Goal: Task Accomplishment & Management: Manage account settings

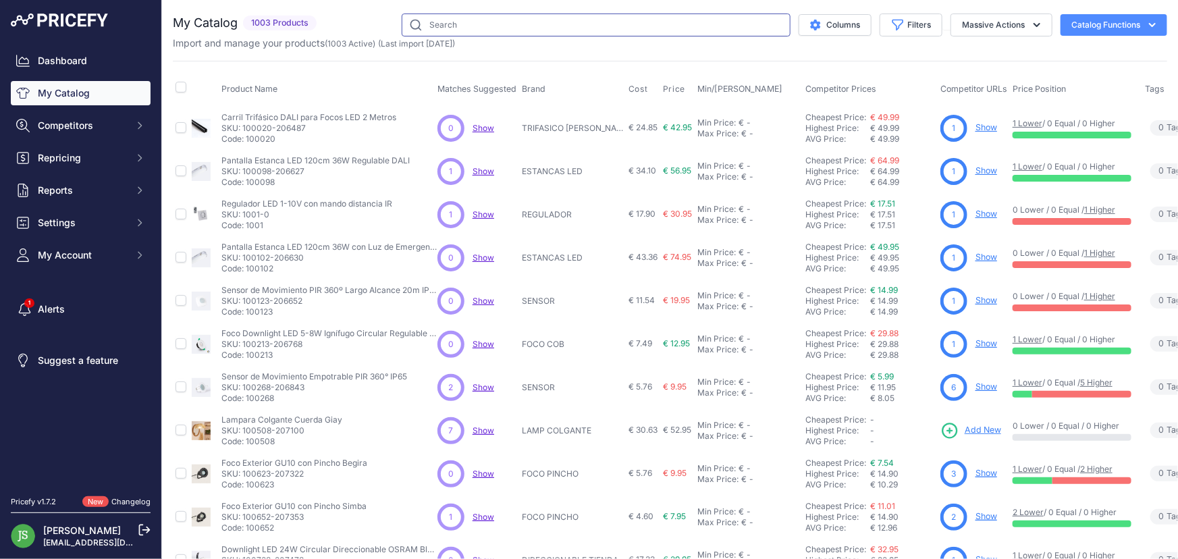
click at [663, 13] on input "text" at bounding box center [596, 24] width 389 height 23
type input "l"
type input "retro"
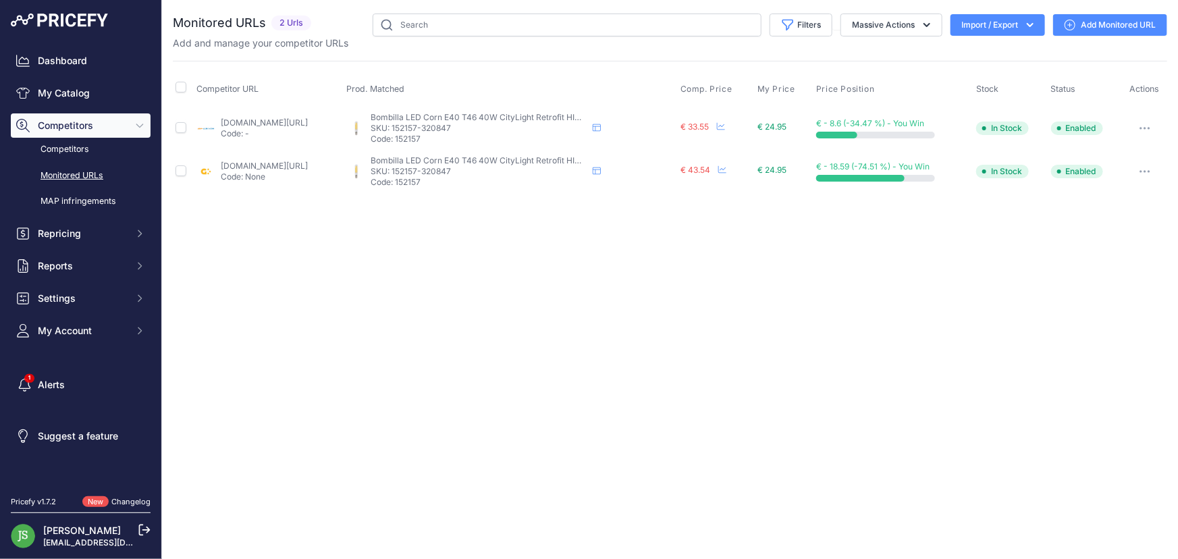
drag, startPoint x: 278, startPoint y: 165, endPoint x: 281, endPoint y: 153, distance: 13.3
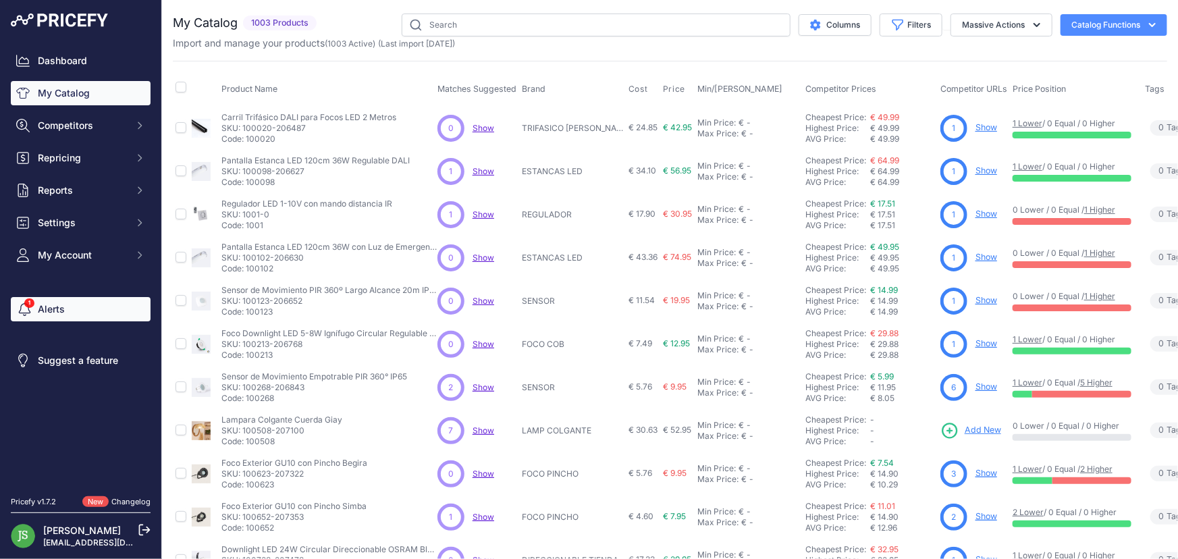
click at [94, 317] on link "Alerts" at bounding box center [81, 309] width 140 height 24
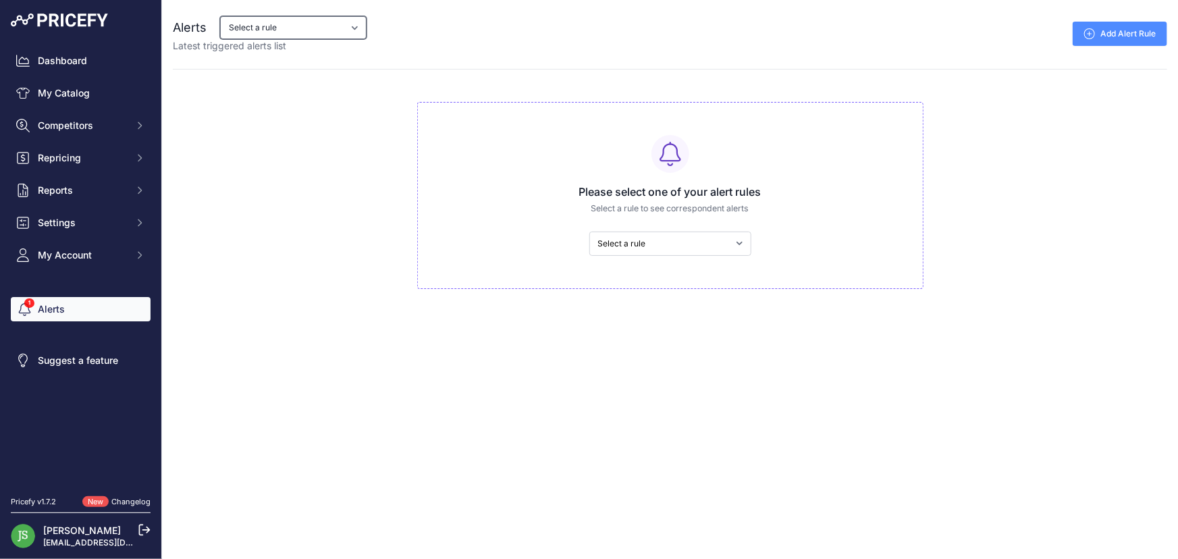
click at [250, 28] on select "Select a rule Competencia baja de Precio Sklum mas barato que yo Sklum es más c…" at bounding box center [293, 27] width 146 height 23
select select "8762"
click at [220, 16] on select "Select a rule Competencia baja de Precio Sklum mas barato que yo Sklum es más c…" at bounding box center [293, 27] width 146 height 23
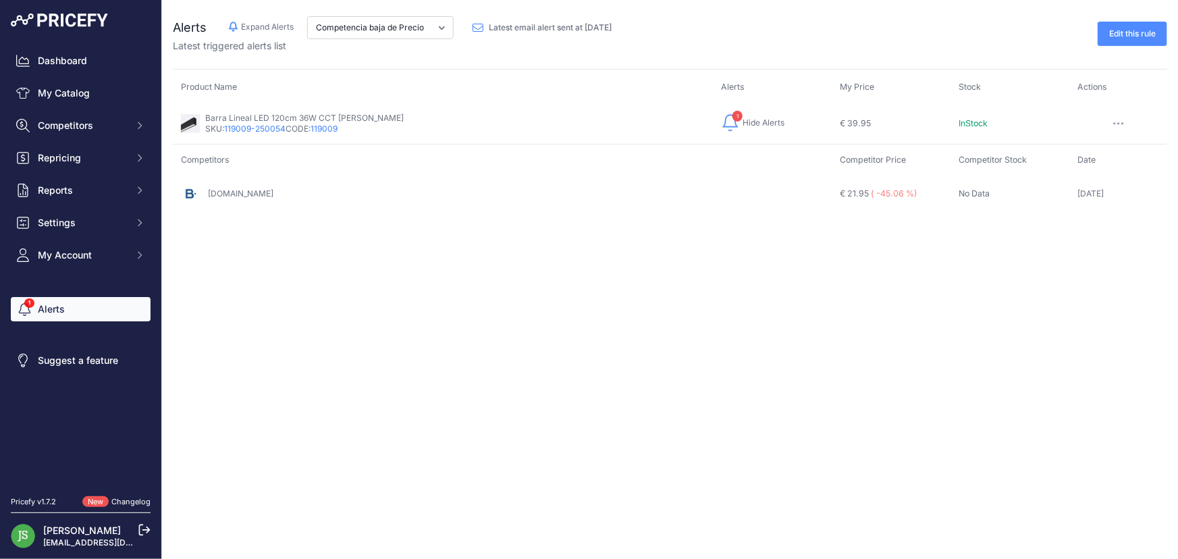
click at [871, 194] on span "( -45.06 %)" at bounding box center [894, 193] width 47 height 10
click at [879, 198] on td "€ 21.95 ( -45.06 %)" at bounding box center [891, 193] width 119 height 35
click at [253, 193] on link "barcelonaled.com" at bounding box center [240, 193] width 65 height 10
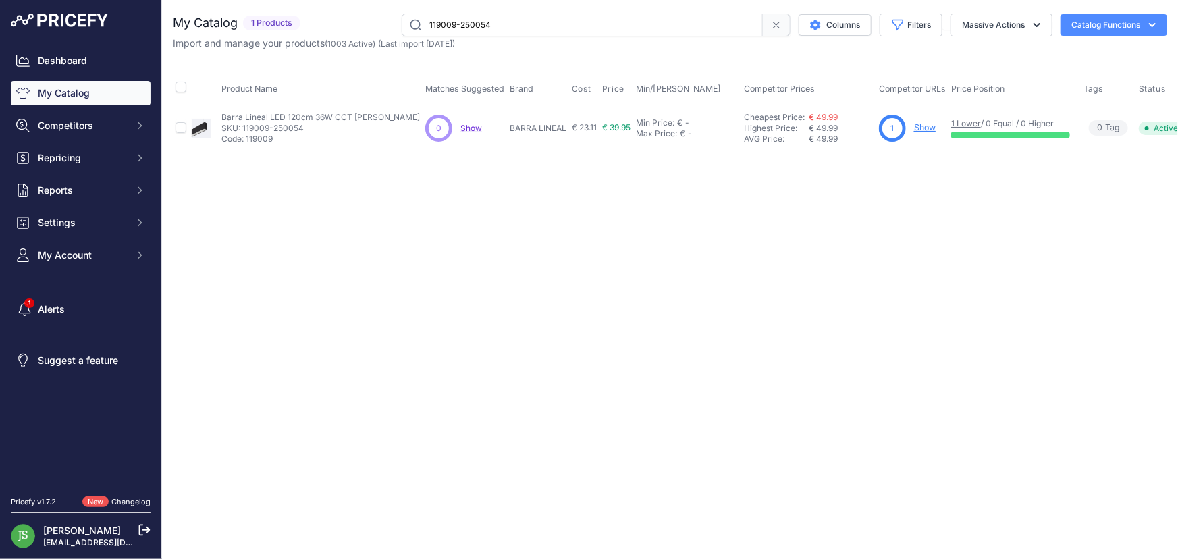
click at [914, 125] on link "Show" at bounding box center [925, 127] width 22 height 10
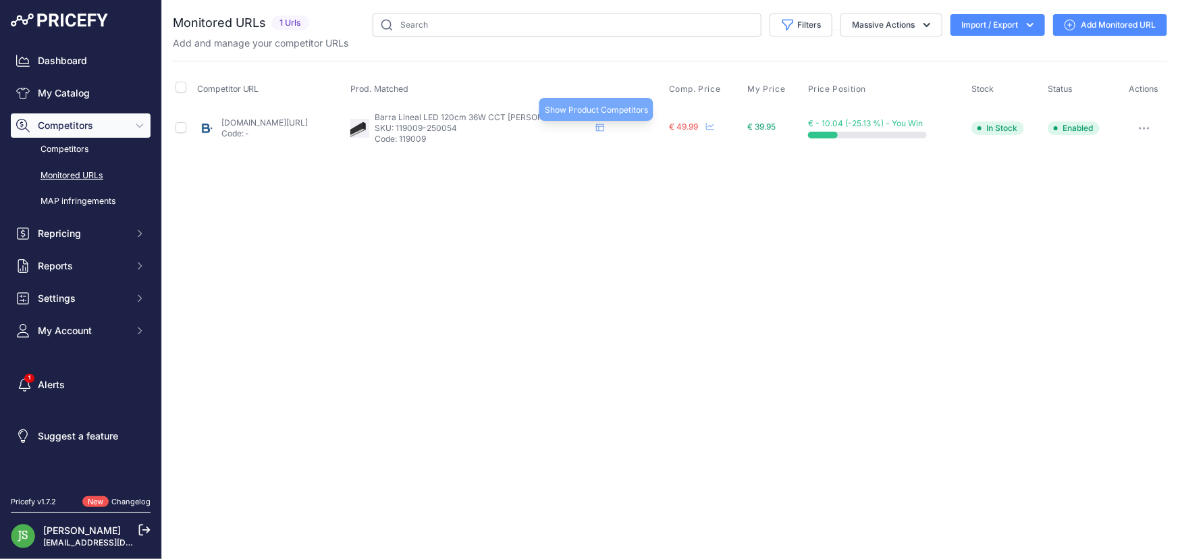
click at [604, 129] on icon at bounding box center [600, 128] width 8 height 8
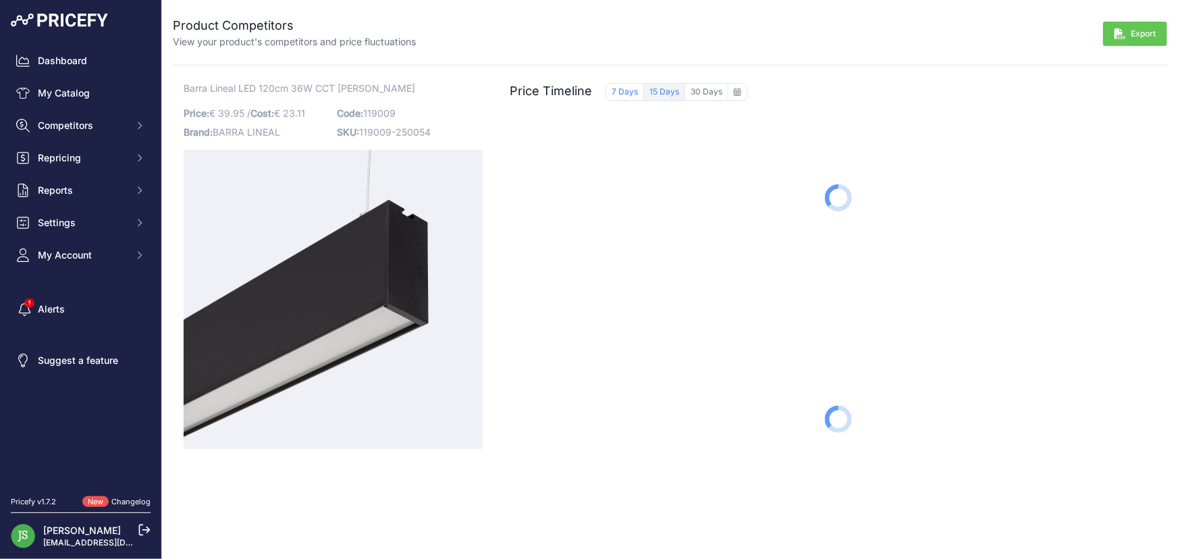
click at [665, 90] on button "15 Days" at bounding box center [664, 92] width 41 height 18
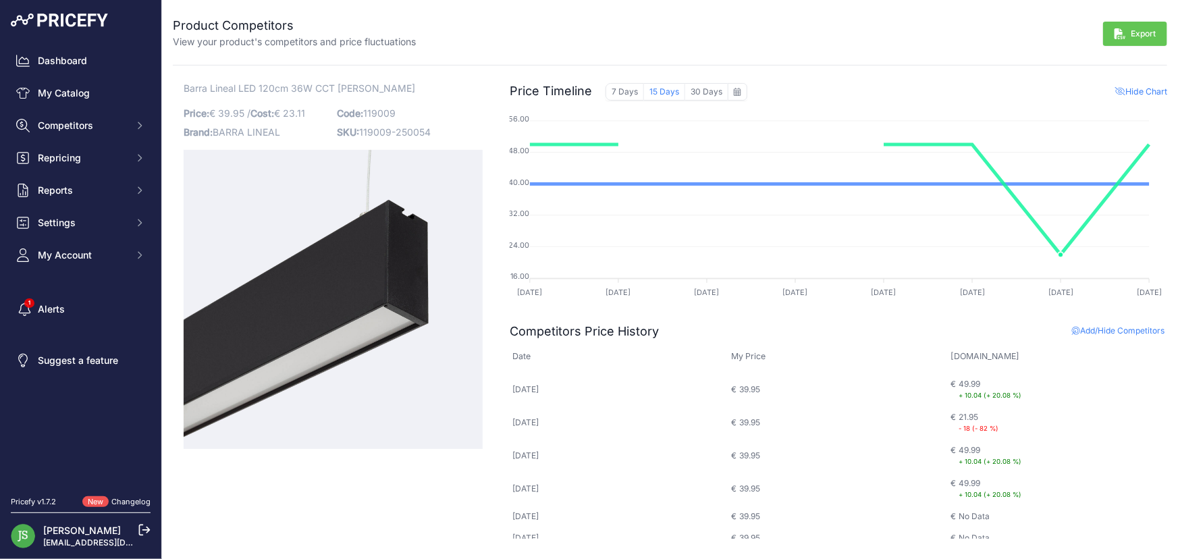
click at [958, 429] on small "- 18 (- 82 %)" at bounding box center [978, 428] width 40 height 7
click at [964, 427] on small "- 18 (- 82 %)" at bounding box center [978, 428] width 40 height 7
click at [979, 425] on small "- 18 (- 82 %)" at bounding box center [978, 428] width 40 height 7
click at [32, 310] on icon "Sidebar" at bounding box center [24, 308] width 17 height 13
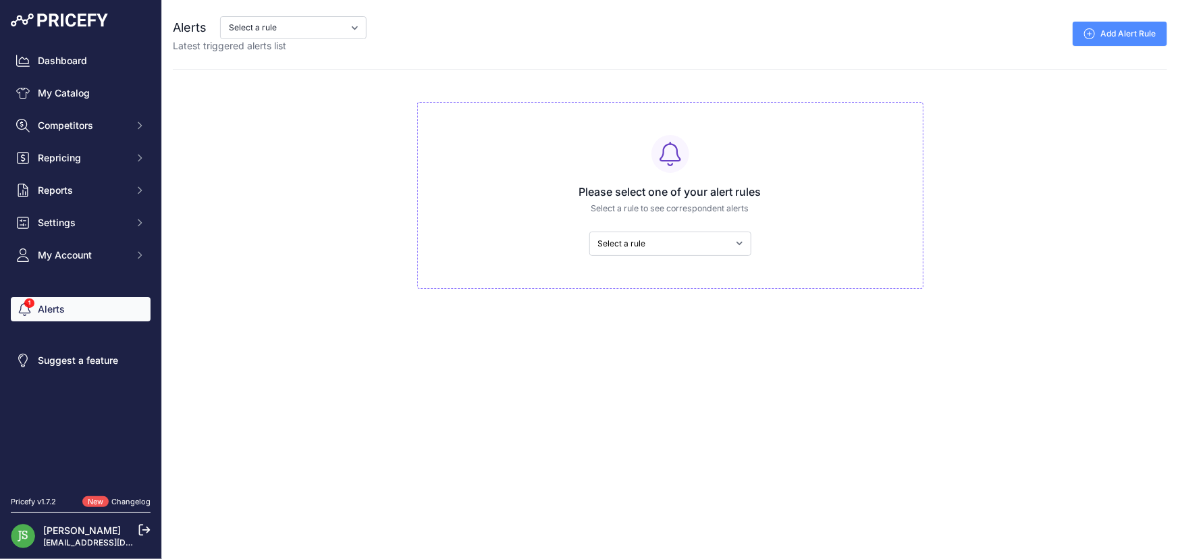
click at [323, 6] on div "Alerts Select a rule Competencia baja de Precio Sklum mas barato que yo Sklum e…" at bounding box center [670, 26] width 994 height 53
click at [335, 34] on select "Select a rule Competencia baja de Precio Sklum mas barato que yo Sklum es más c…" at bounding box center [293, 27] width 146 height 23
click at [80, 222] on span "Settings" at bounding box center [82, 222] width 88 height 13
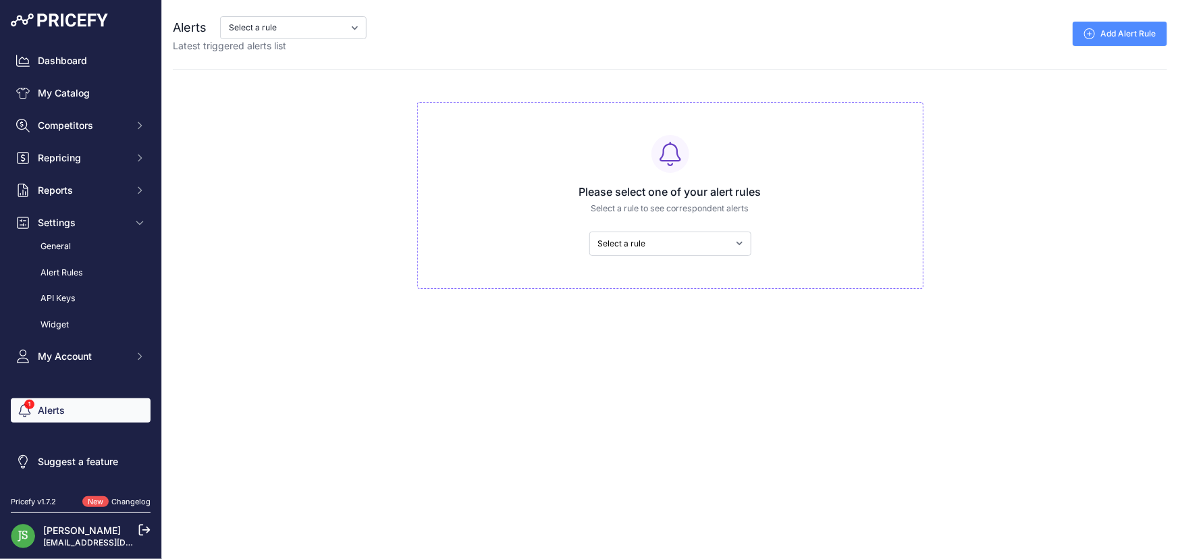
click at [1135, 27] on link "Add Alert Rule" at bounding box center [1119, 34] width 94 height 24
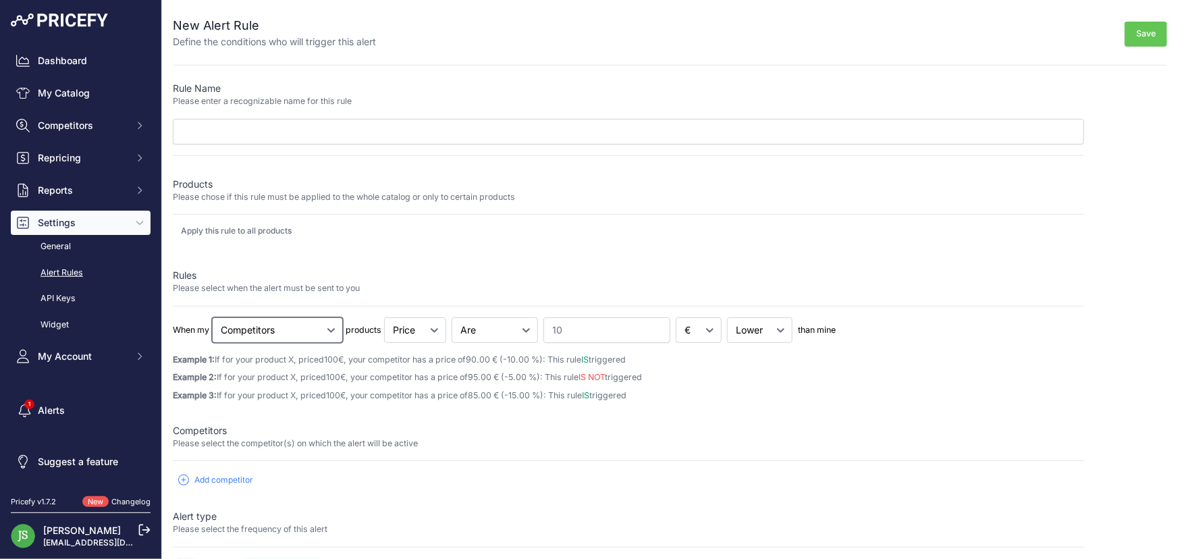
click at [268, 326] on select "Cheapest Competitor Highest Competitor Competitors" at bounding box center [277, 330] width 131 height 26
click at [271, 325] on select "Cheapest Competitor Highest Competitor Competitors" at bounding box center [277, 330] width 131 height 26
click at [425, 323] on select "Price Stock" at bounding box center [415, 330] width 62 height 26
click at [464, 328] on select "Goes Up Goes Down Are" at bounding box center [495, 330] width 86 height 26
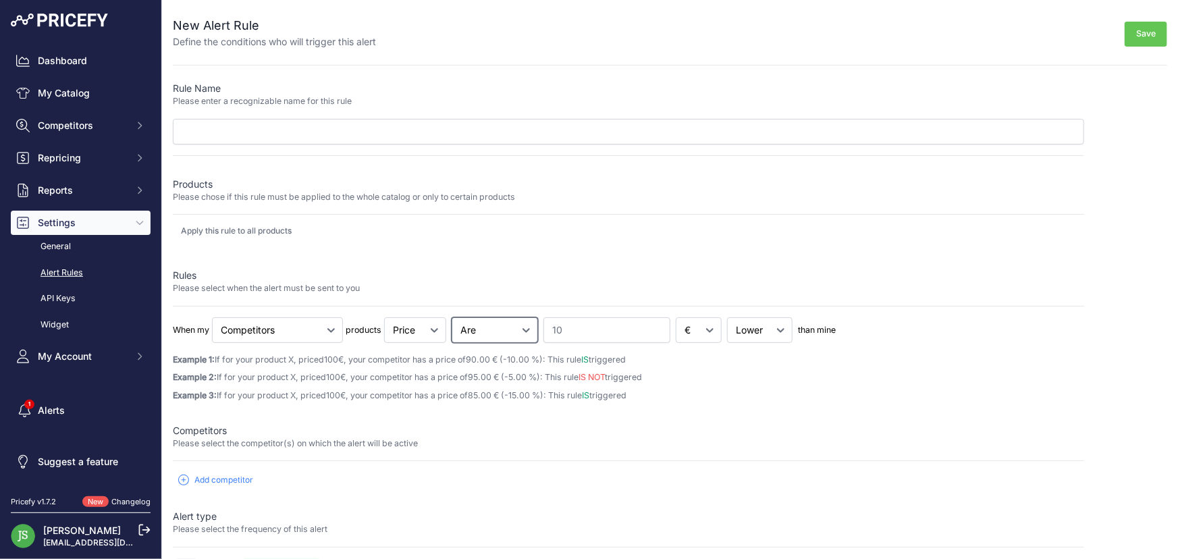
select select "down"
click at [452, 317] on select "Goes Up Goes Down Are" at bounding box center [495, 330] width 86 height 26
click at [418, 333] on select "Price Stock" at bounding box center [415, 330] width 62 height 26
click at [530, 358] on span "99.99 € (-0.01 %)" at bounding box center [502, 359] width 72 height 10
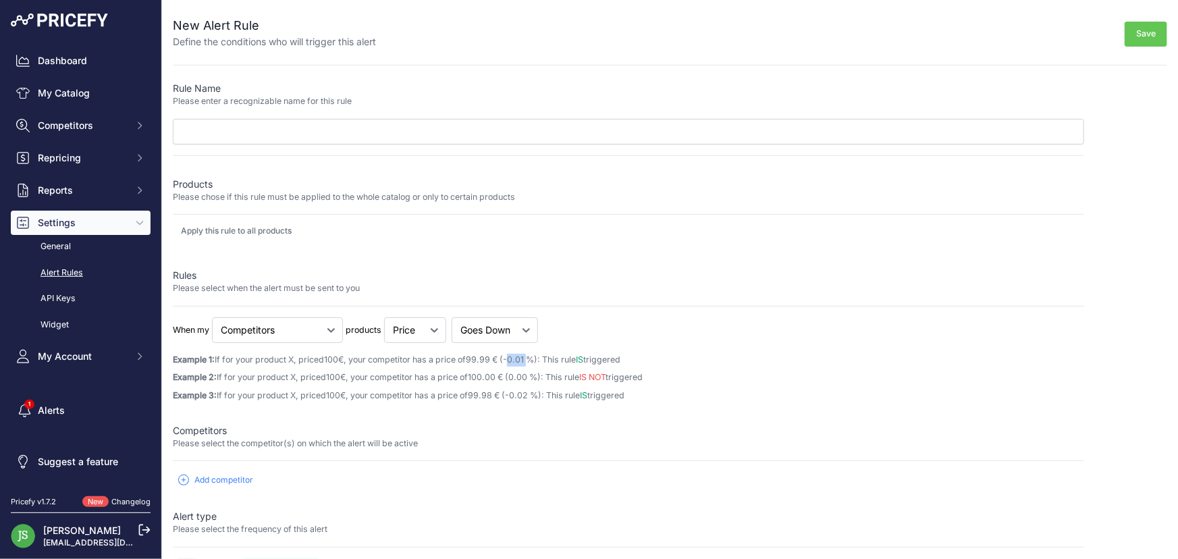
click at [530, 358] on span "99.99 € (-0.01 %)" at bounding box center [502, 359] width 72 height 10
click at [510, 359] on span "99.99 € (-0.01 %)" at bounding box center [502, 359] width 72 height 10
drag, startPoint x: 474, startPoint y: 359, endPoint x: 510, endPoint y: 351, distance: 37.3
click at [510, 351] on div "When my Cheapest Competitor Highest Competitor Competitors Price Stock" at bounding box center [628, 359] width 911 height 85
drag, startPoint x: 530, startPoint y: 355, endPoint x: 541, endPoint y: 352, distance: 11.8
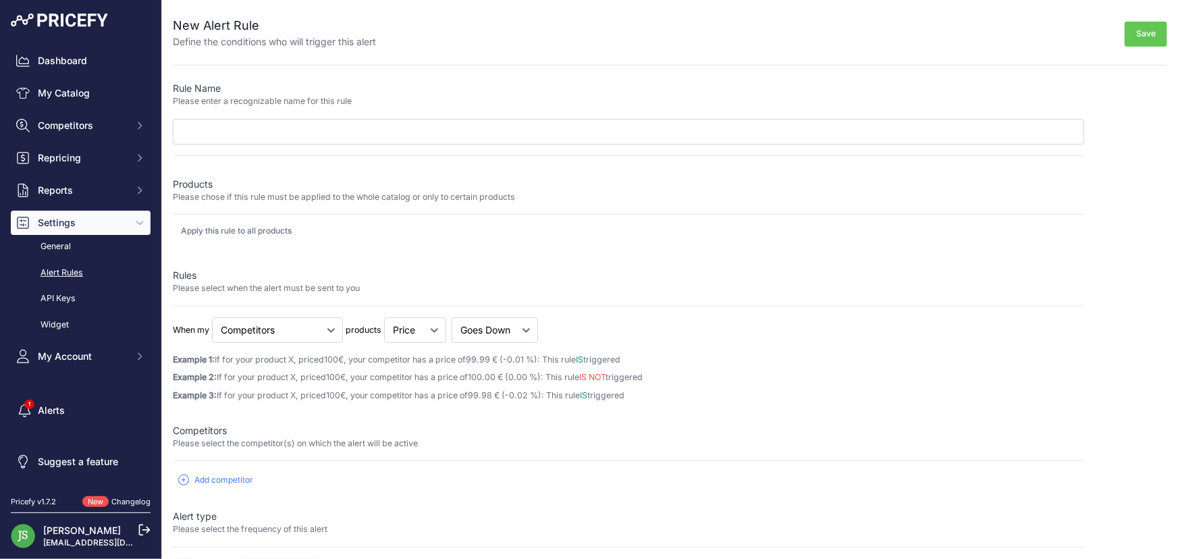
click at [531, 355] on span "99.99 € (-0.01 %)" at bounding box center [502, 359] width 72 height 10
click at [541, 354] on p "Example 1: If for your product X, priced 100 €, your competitor has a price of …" at bounding box center [628, 360] width 911 height 13
click at [513, 359] on span "99.99 € (-0.01 %)" at bounding box center [502, 359] width 72 height 10
drag, startPoint x: 510, startPoint y: 360, endPoint x: 553, endPoint y: 358, distance: 43.3
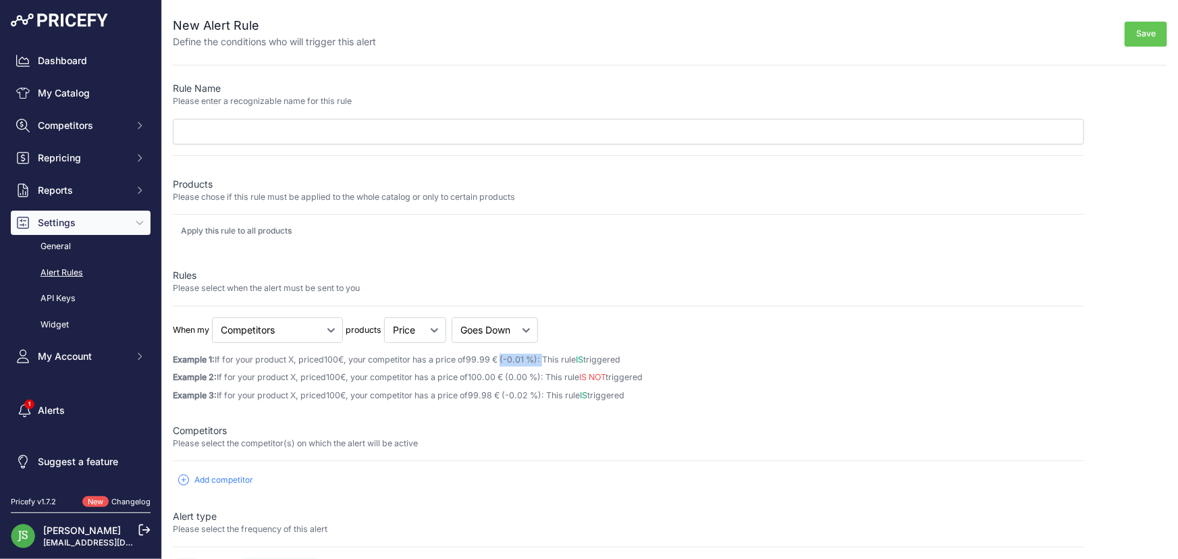
click at [553, 358] on p "Example 1: If for your product X, priced 100 €, your competitor has a price of …" at bounding box center [628, 360] width 911 height 13
click at [670, 347] on div "When my Cheapest Competitor Highest Competitor Competitors Price Stock" at bounding box center [628, 359] width 911 height 85
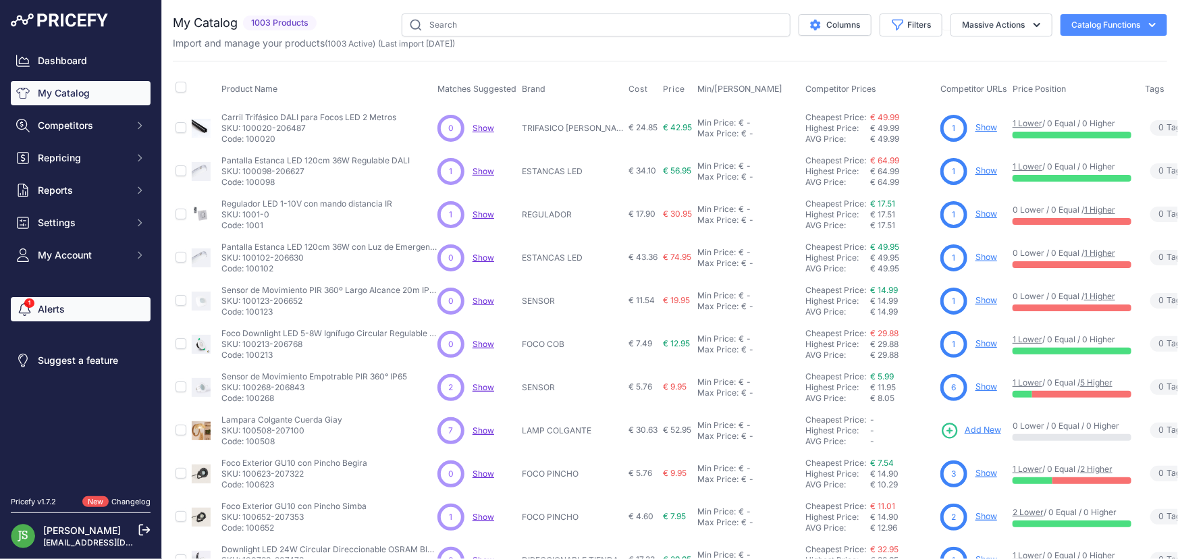
click at [60, 310] on link "Alerts" at bounding box center [81, 309] width 140 height 24
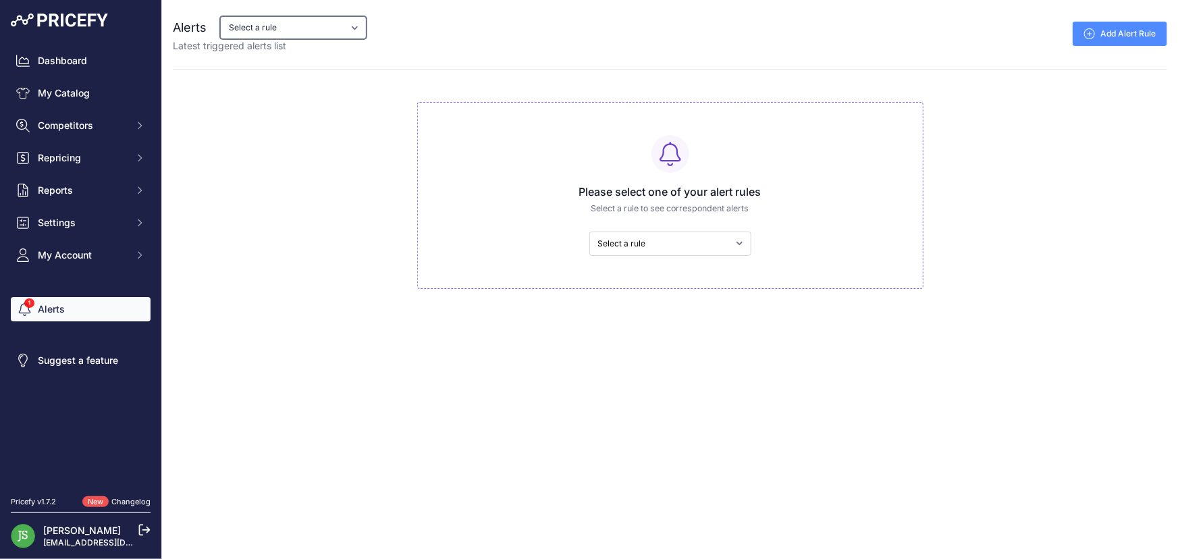
click at [320, 17] on select "Select a rule Competencia baja de Precio Sklum mas barato que yo Sklum es más c…" at bounding box center [293, 27] width 146 height 23
select select "8762"
click at [220, 16] on select "Select a rule Competencia baja de Precio Sklum mas barato que yo Sklum es más c…" at bounding box center [293, 27] width 146 height 23
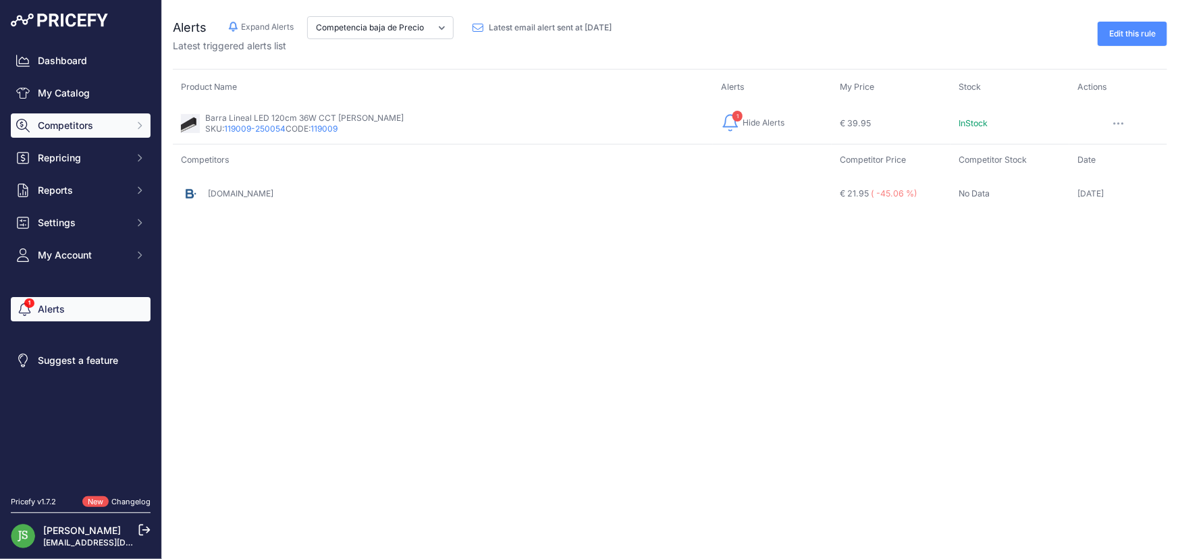
drag, startPoint x: 65, startPoint y: 126, endPoint x: 61, endPoint y: 133, distance: 8.2
click at [97, 126] on span "Competitors" at bounding box center [82, 125] width 88 height 13
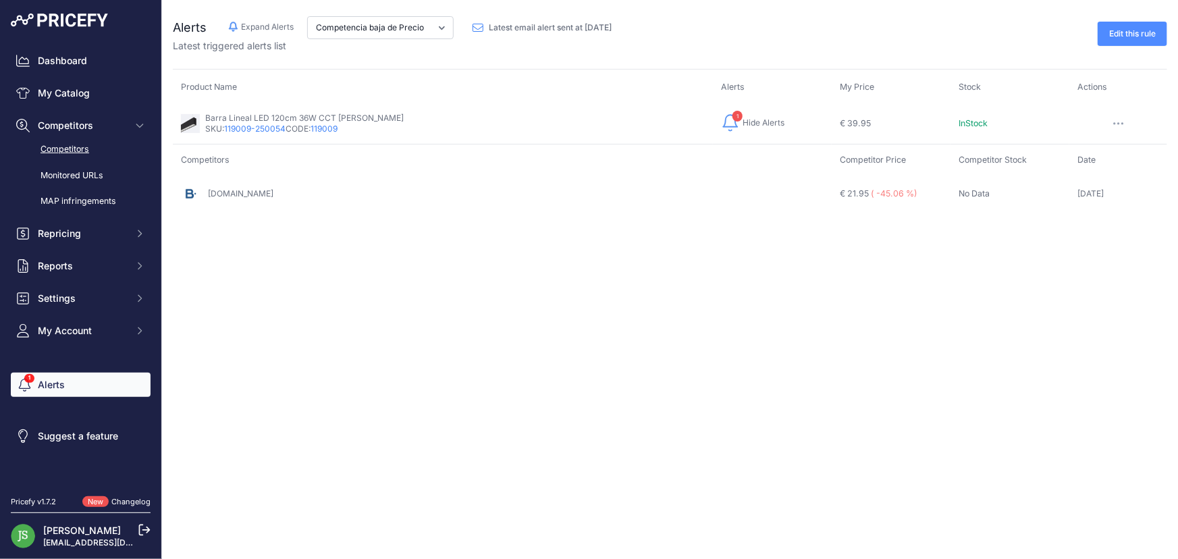
drag, startPoint x: 90, startPoint y: 171, endPoint x: 136, endPoint y: 159, distance: 47.7
click at [1165, 24] on link "Edit this rule" at bounding box center [1132, 34] width 70 height 24
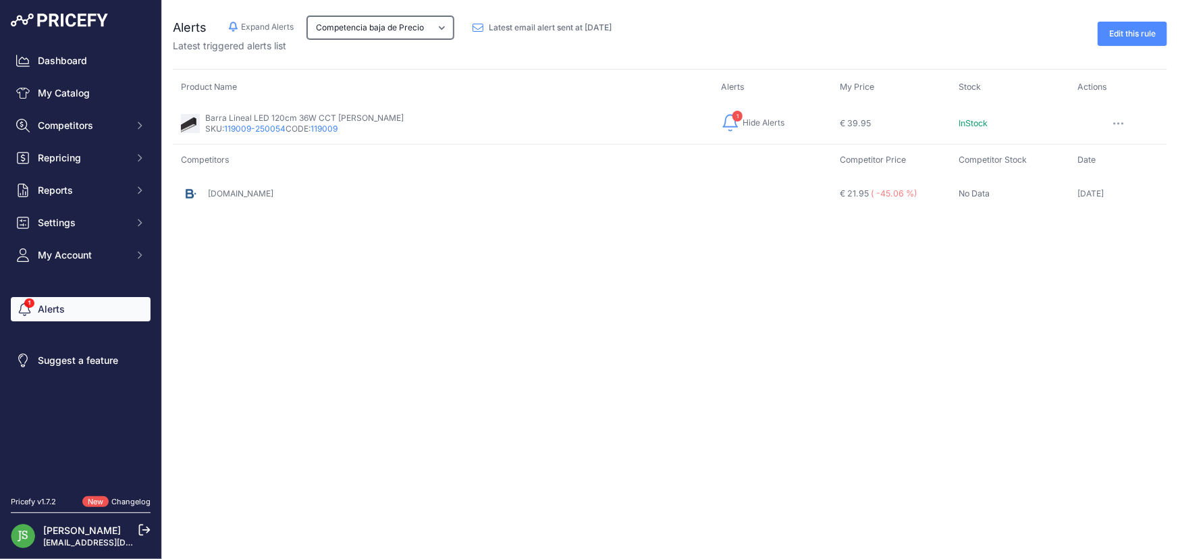
click at [425, 26] on select "Competencia baja de Precio Sklum mas barato que yo Sklum es más caro que yo Com…" at bounding box center [380, 27] width 146 height 23
click at [432, 202] on td "[DOMAIN_NAME]" at bounding box center [502, 193] width 659 height 35
click at [414, 27] on select "Competencia baja de Precio Sklum mas barato que yo Sklum es más caro que yo Com…" at bounding box center [380, 27] width 146 height 23
